Goal: Information Seeking & Learning: Learn about a topic

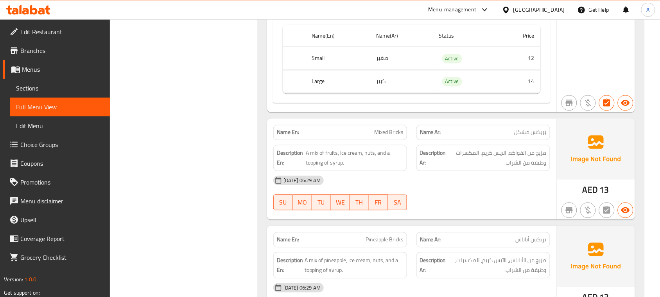
scroll to position [1239, 0]
click at [380, 133] on span "Mixed Bricks" at bounding box center [388, 132] width 29 height 8
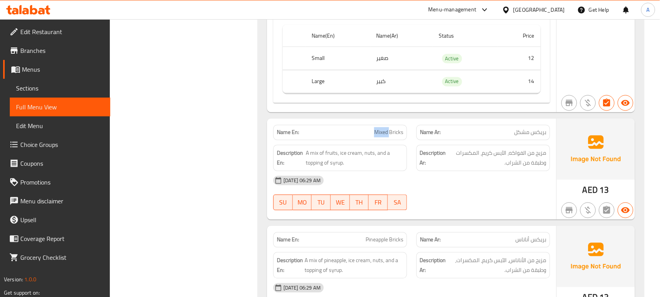
click at [380, 133] on span "Mixed Bricks" at bounding box center [388, 132] width 29 height 8
click at [417, 160] on div "Description Ar: مزيج من الفواكه، الآيس كريم، المكسرات وطبقة من الشراب." at bounding box center [484, 158] width 134 height 26
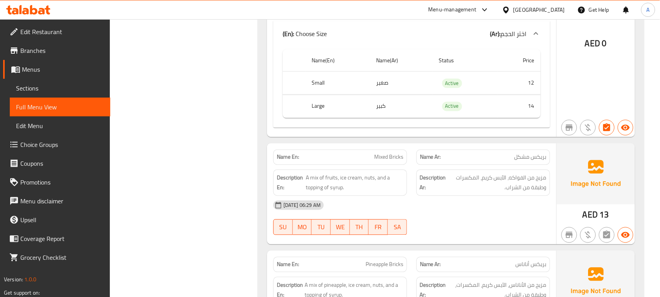
scroll to position [1216, 0]
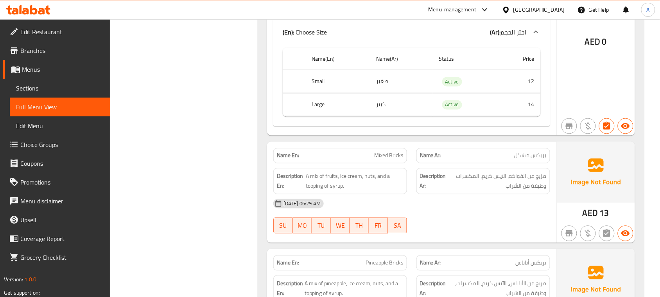
click at [381, 108] on td "كبير" at bounding box center [402, 104] width 63 height 23
click at [320, 110] on th "Large" at bounding box center [338, 104] width 65 height 23
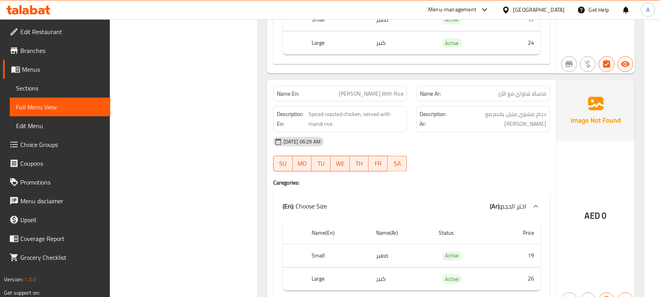
scroll to position [2113, 0]
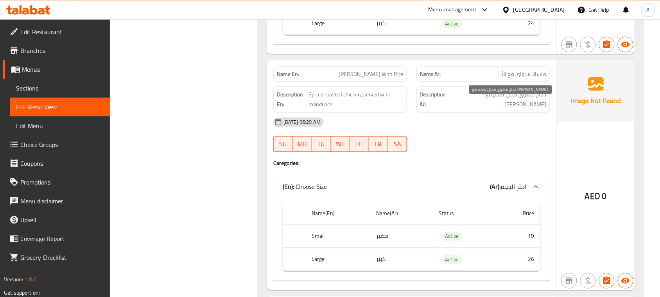
click at [542, 107] on span "دجاج مشوي متبل، يقدم مع [PERSON_NAME]." at bounding box center [499, 99] width 95 height 19
click at [542, 106] on span "دجاج مشوي متبل، يقدم مع [PERSON_NAME]." at bounding box center [499, 99] width 95 height 19
click at [343, 106] on span "Spiced roasted chicken, served with mandi rice." at bounding box center [356, 99] width 95 height 19
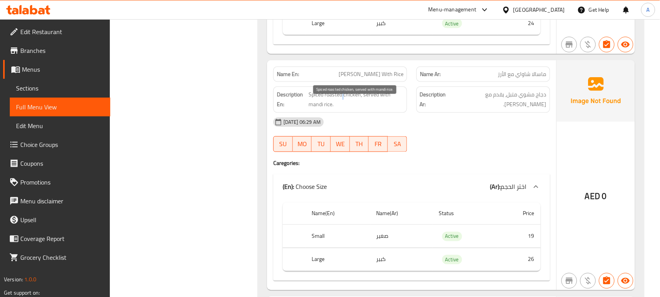
click at [343, 106] on span "Spiced roasted chicken, served with mandi rice." at bounding box center [356, 99] width 95 height 19
click at [364, 108] on span "Spiced roasted chicken, served with mandi rice." at bounding box center [356, 99] width 95 height 19
click at [311, 109] on span "Spiced roasted chicken, served with mandi rice." at bounding box center [356, 99] width 95 height 19
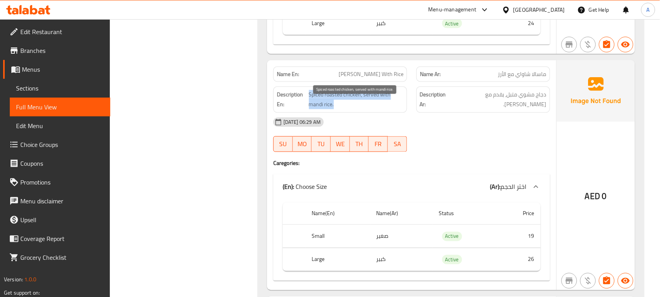
click at [311, 109] on span "Spiced roasted chicken, served with mandi rice." at bounding box center [356, 99] width 95 height 19
click at [401, 131] on div "[DATE] 06:29 AM" at bounding box center [412, 122] width 286 height 19
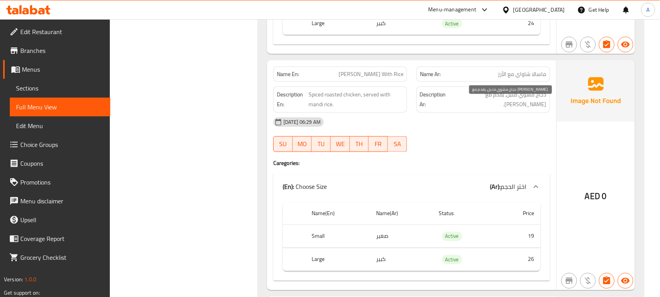
click at [486, 108] on span "دجاج مشوي متبل، يقدم مع [PERSON_NAME]." at bounding box center [499, 99] width 95 height 19
click at [429, 104] on strong "Description Ar:" at bounding box center [435, 99] width 31 height 19
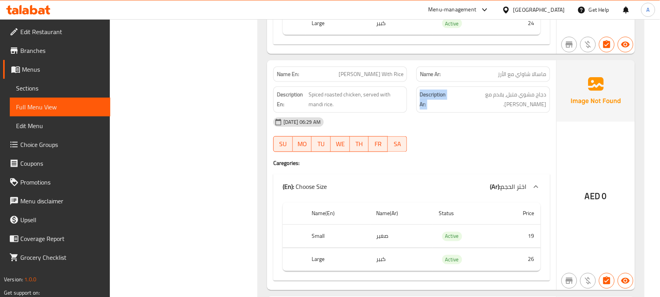
click at [429, 104] on strong "Description Ar:" at bounding box center [435, 99] width 31 height 19
click at [432, 124] on div "[DATE] 06:29 AM" at bounding box center [412, 122] width 286 height 19
click at [354, 78] on span "[PERSON_NAME] With Rice" at bounding box center [371, 74] width 65 height 8
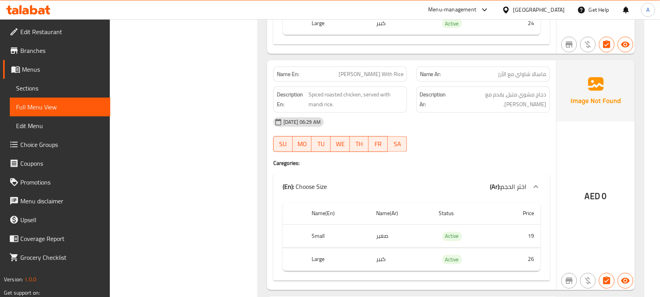
click at [386, 127] on div "[DATE] 06:29 AM" at bounding box center [412, 122] width 286 height 19
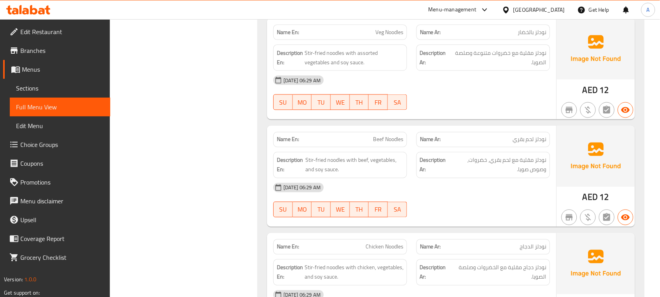
scroll to position [8272, 0]
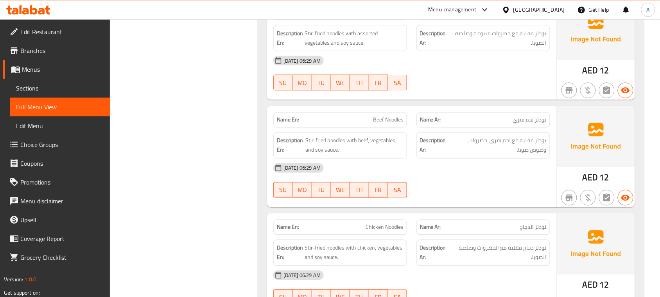
drag, startPoint x: 295, startPoint y: 44, endPoint x: 292, endPoint y: 49, distance: 5.2
click at [292, 20] on div "Name En: Veg Noodles" at bounding box center [340, 12] width 134 height 15
click at [292, 17] on strong "Name En:" at bounding box center [288, 13] width 22 height 8
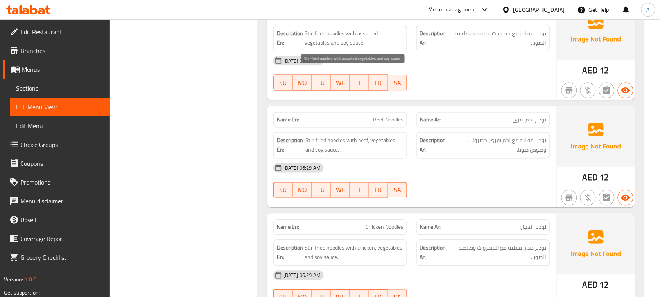
click at [313, 48] on span "Stir-fried noodles with assorted vegetables and soy sauce." at bounding box center [354, 38] width 99 height 19
click at [288, 48] on strong "Description En:" at bounding box center [290, 38] width 26 height 19
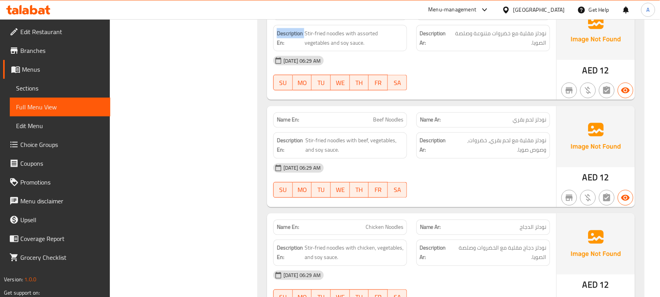
click at [288, 48] on strong "Description En:" at bounding box center [290, 38] width 26 height 19
click at [284, 56] on div "Description En: Stir-fried noodles with assorted vegetables and soy sauce." at bounding box center [340, 38] width 143 height 36
click at [285, 56] on div "Description En: Stir-fried noodles with assorted vegetables and soy sauce." at bounding box center [340, 38] width 143 height 36
click at [286, 17] on strong "Name En:" at bounding box center [288, 13] width 22 height 8
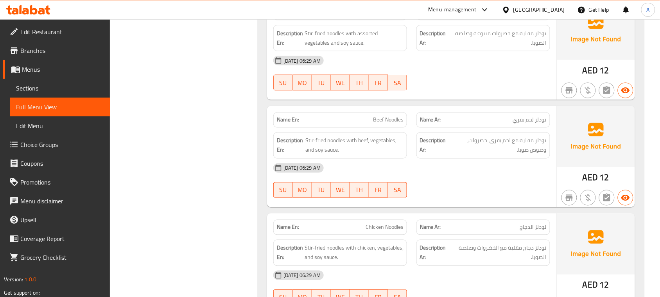
click at [286, 17] on strong "Name En:" at bounding box center [288, 13] width 22 height 8
click at [306, 48] on span "Stir-fried noodles with assorted vegetables and soy sauce." at bounding box center [354, 38] width 99 height 19
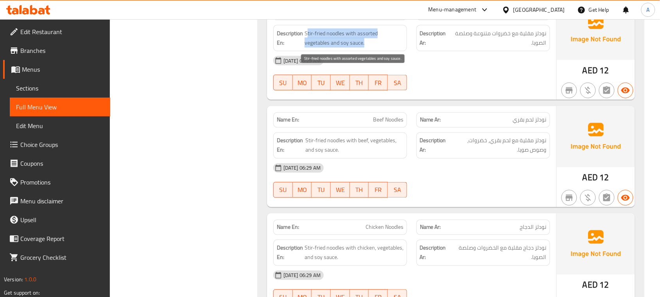
click at [306, 48] on span "Stir-fried noodles with assorted vegetables and soy sauce." at bounding box center [354, 38] width 99 height 19
click at [347, 48] on span "Stir-fried noodles with assorted vegetables and soy sauce." at bounding box center [354, 38] width 99 height 19
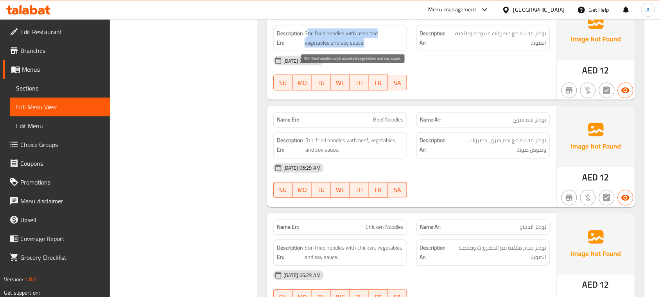
click at [347, 48] on span "Stir-fried noodles with assorted vegetables and soy sauce." at bounding box center [354, 38] width 99 height 19
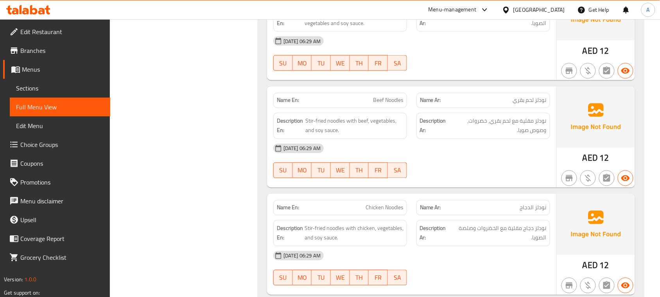
click at [403, 50] on div "[DATE] 06:29 AM" at bounding box center [412, 41] width 286 height 19
click at [495, 28] on span "نودلز مقلية مع خضروات متنوعة وصلصة الصويا." at bounding box center [499, 18] width 95 height 19
click at [486, 50] on div "[DATE] 06:29 AM" at bounding box center [412, 41] width 286 height 19
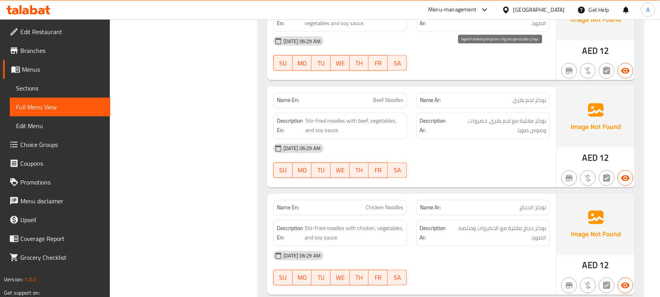
click at [482, 28] on span "نودلز مقلية مع خضروات متنوعة وصلصة الصويا." at bounding box center [499, 18] width 95 height 19
click at [462, 76] on div "[DATE] 06:29 AM SU MO TU WE TH FR SA" at bounding box center [412, 54] width 286 height 44
click at [368, 32] on div "Description En: Stir-fried noodles with assorted vegetables and soy sauce." at bounding box center [340, 18] width 134 height 26
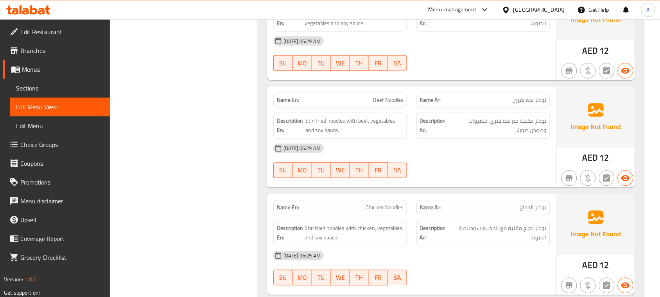
click at [368, 32] on div "Description En: Stir-fried noodles with assorted vegetables and soy sauce." at bounding box center [340, 18] width 134 height 26
click at [368, 28] on span "Stir-fried noodles with assorted vegetables and soy sauce." at bounding box center [354, 18] width 99 height 19
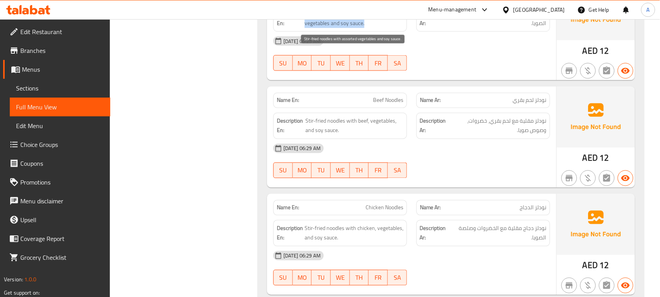
click at [368, 28] on span "Stir-fried noodles with assorted vegetables and soy sauce." at bounding box center [354, 18] width 99 height 19
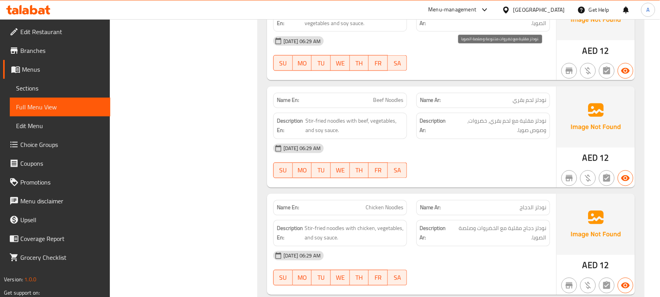
click at [466, 28] on span "نودلز مقلية مع خضروات متنوعة وصلصة الصويا." at bounding box center [499, 18] width 95 height 19
click at [426, 76] on div "[DATE] 06:29 AM SU MO TU WE TH FR SA" at bounding box center [412, 54] width 286 height 44
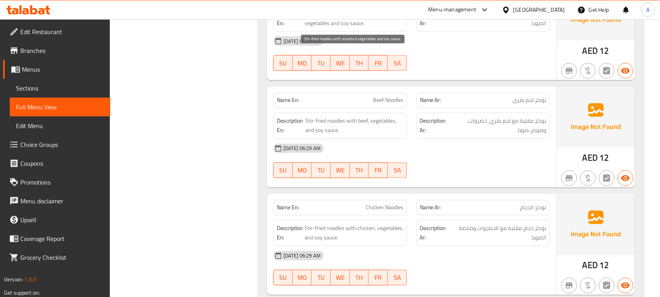
click at [343, 28] on span "Stir-fried noodles with assorted vegetables and soy sauce." at bounding box center [354, 18] width 99 height 19
click at [344, 28] on span "Stir-fried noodles with assorted vegetables and soy sauce." at bounding box center [354, 18] width 99 height 19
click at [435, 50] on div "[DATE] 06:29 AM" at bounding box center [412, 41] width 286 height 19
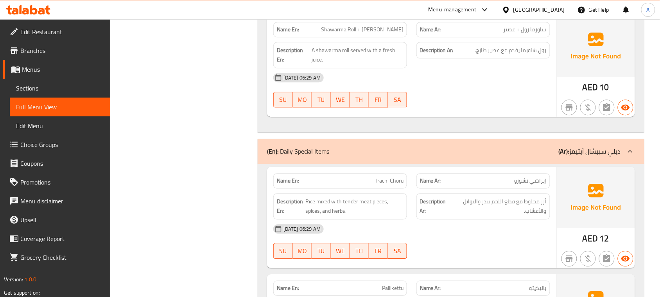
scroll to position [11108, 0]
click at [380, 33] on span "Shawarma Roll + [PERSON_NAME]" at bounding box center [362, 29] width 83 height 8
click at [351, 33] on span "Shawarma Roll + [PERSON_NAME]" at bounding box center [362, 29] width 83 height 8
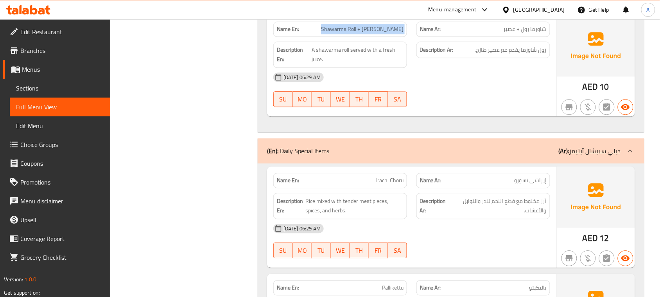
click at [390, 33] on span "Shawarma Roll + [PERSON_NAME]" at bounding box center [362, 29] width 83 height 8
click at [372, 33] on span "Shawarma Roll + [PERSON_NAME]" at bounding box center [362, 29] width 83 height 8
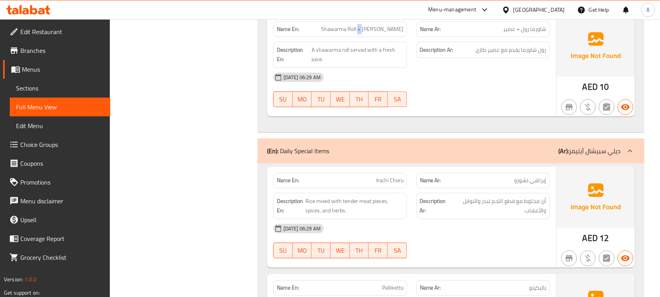
click at [372, 33] on span "Shawarma Roll + [PERSON_NAME]" at bounding box center [362, 29] width 83 height 8
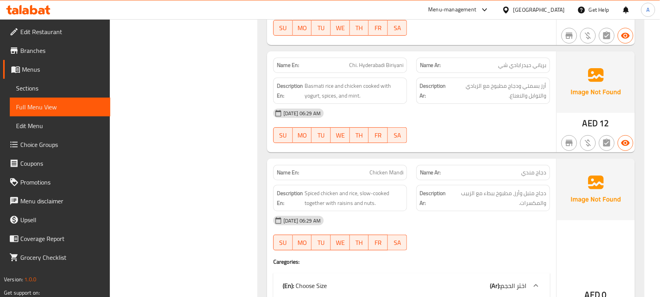
scroll to position [11428, 0]
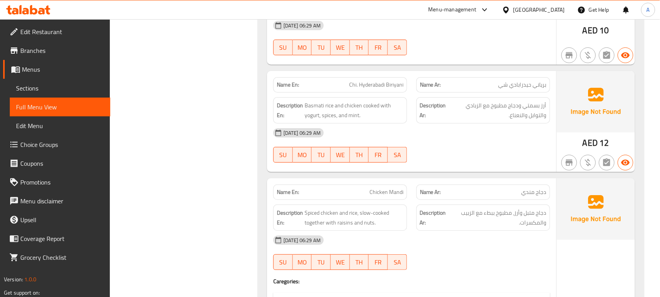
click at [525, 89] on span "برياني حيدرابادي شي" at bounding box center [523, 85] width 48 height 8
copy span "برياني حيدرابادي شي"
click at [483, 60] on div at bounding box center [483, 54] width 143 height 9
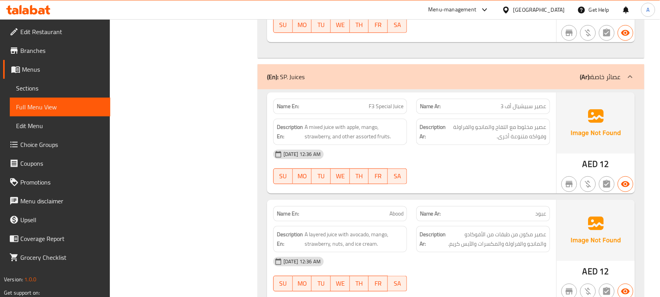
scroll to position [13339, 0]
drag, startPoint x: 183, startPoint y: 81, endPoint x: 150, endPoint y: 83, distance: 33.4
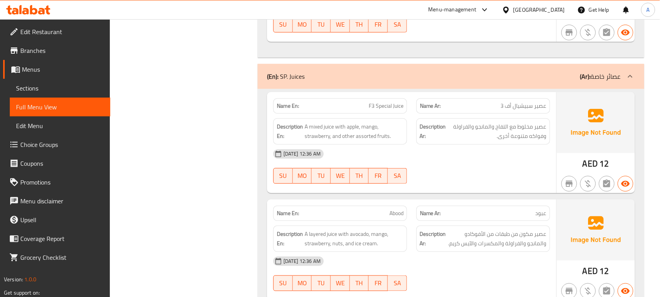
scroll to position [13143, 0]
